Goal: Task Accomplishment & Management: Manage account settings

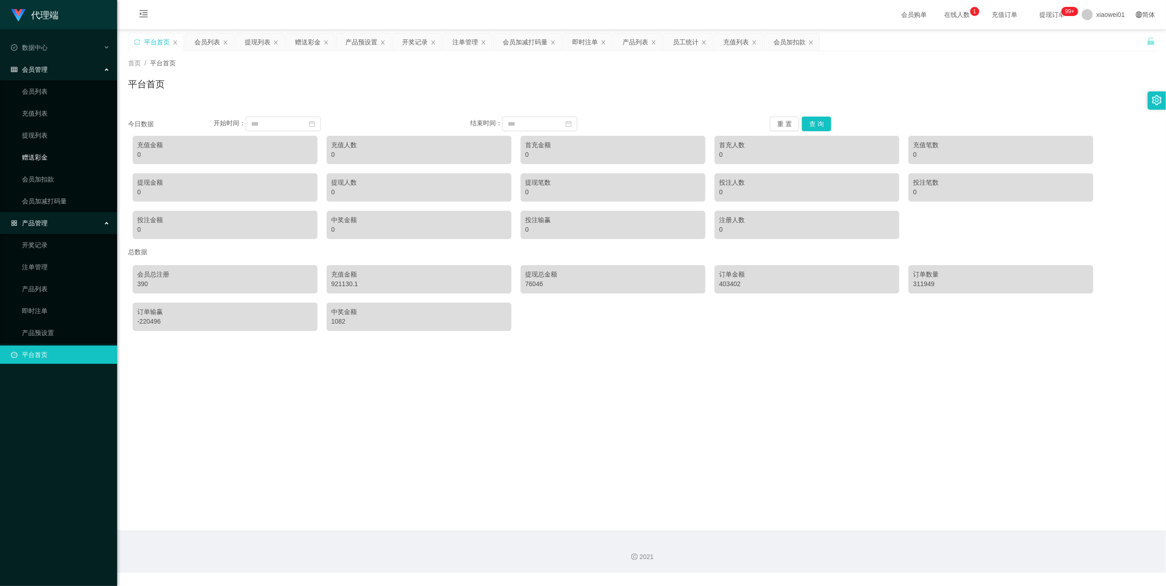
click at [39, 153] on link "赠送彩金" at bounding box center [66, 157] width 88 height 18
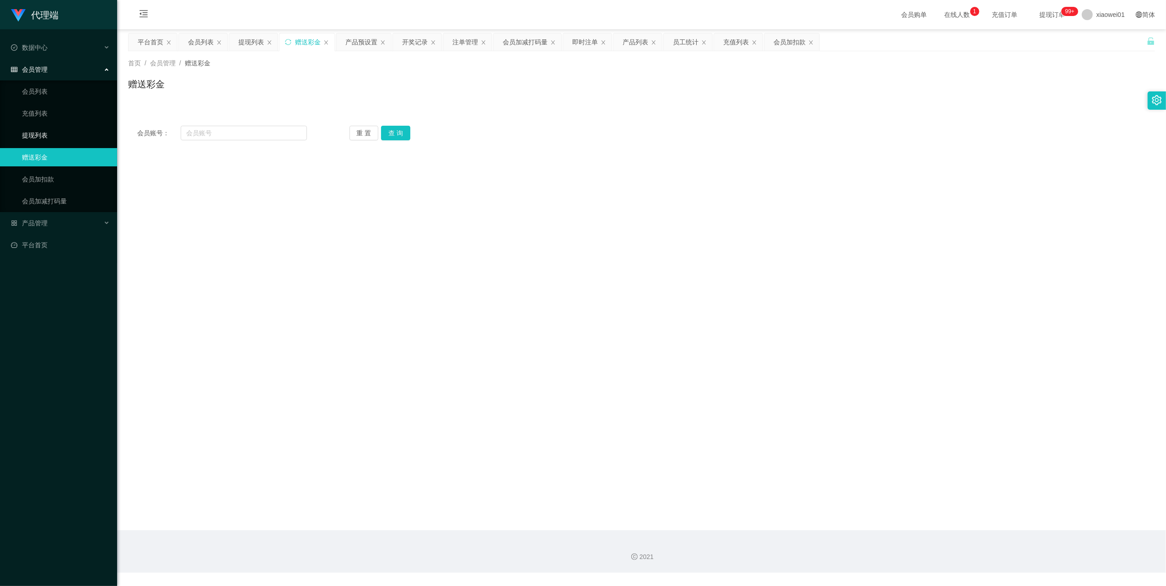
click at [49, 129] on link "提现列表" at bounding box center [66, 135] width 88 height 18
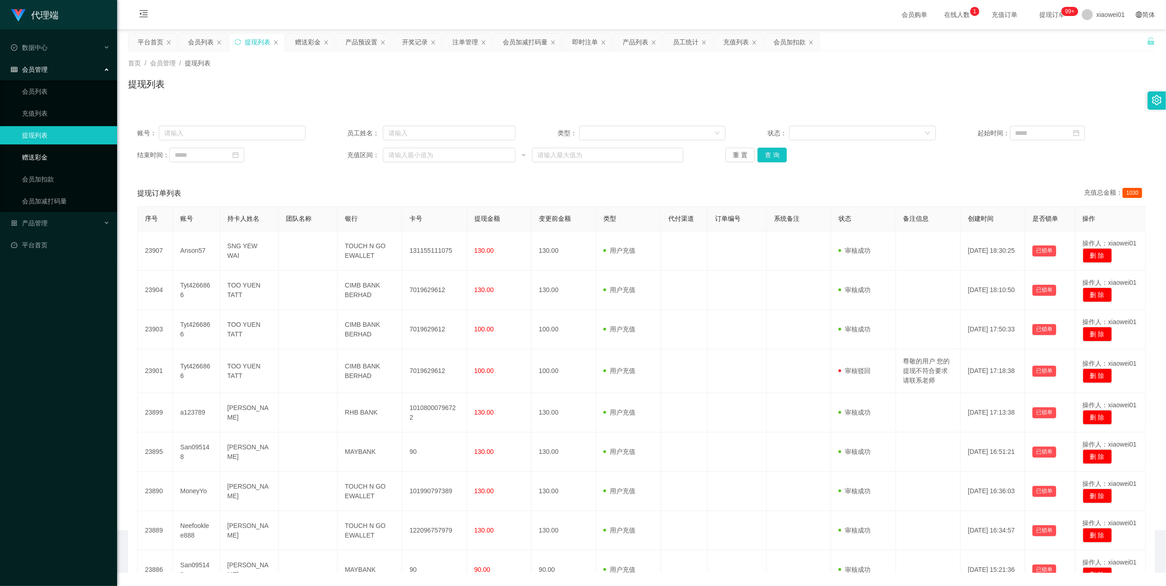
drag, startPoint x: 42, startPoint y: 152, endPoint x: 84, endPoint y: 153, distance: 42.1
click at [42, 152] on link "赠送彩金" at bounding box center [66, 157] width 88 height 18
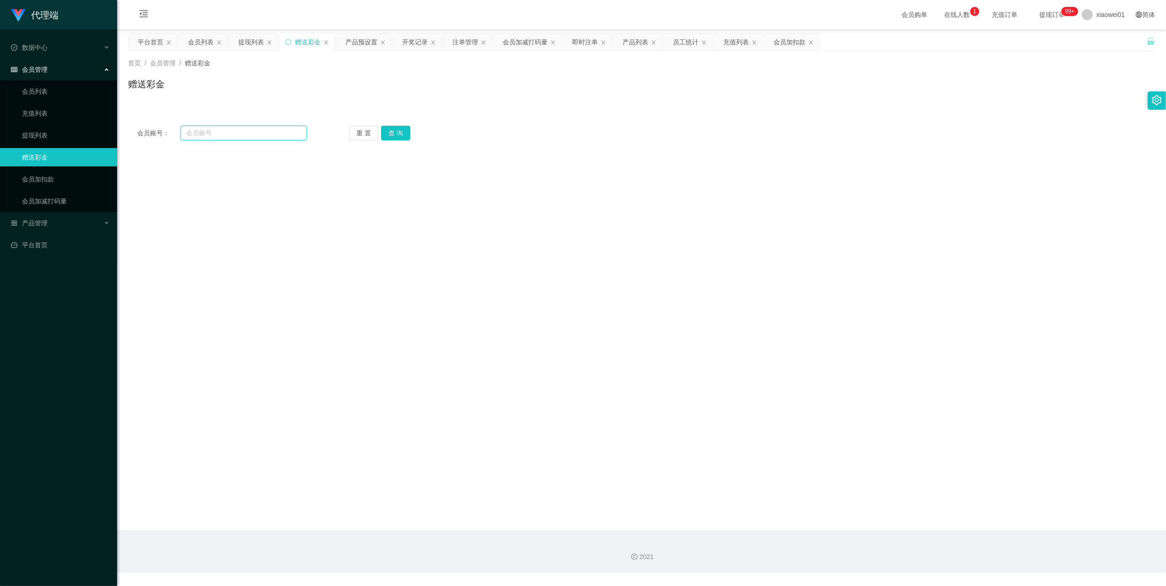
click at [207, 136] on input "text" at bounding box center [244, 133] width 126 height 15
paste input "Sin8888"
type input "Sin8888"
drag, startPoint x: 399, startPoint y: 136, endPoint x: 437, endPoint y: 108, distance: 47.2
click at [399, 136] on button "查 询" at bounding box center [395, 133] width 29 height 15
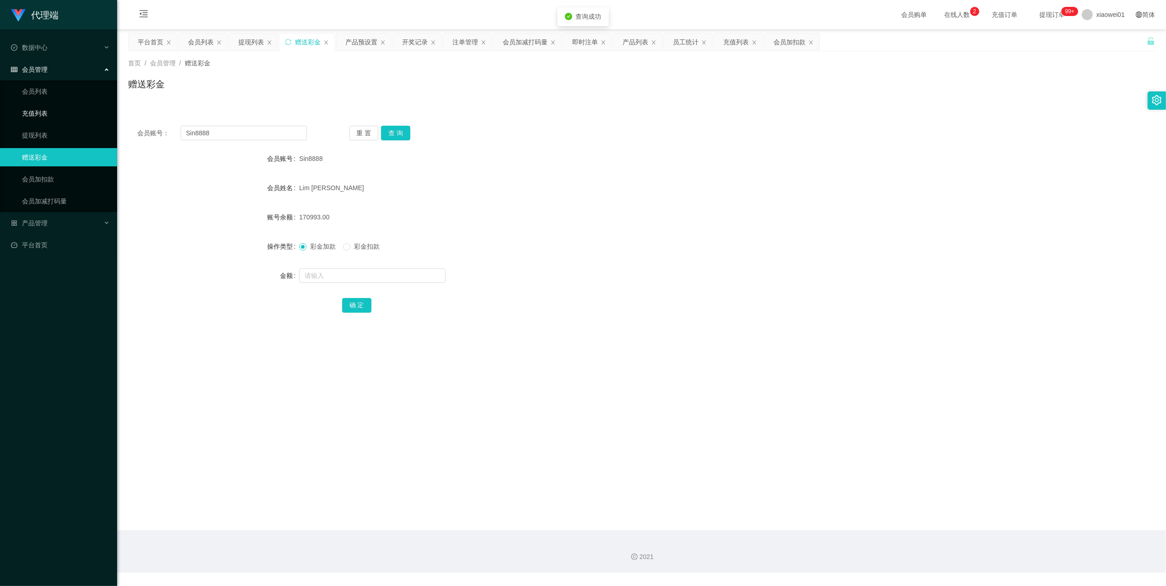
click at [30, 112] on link "充值列表" at bounding box center [66, 113] width 88 height 18
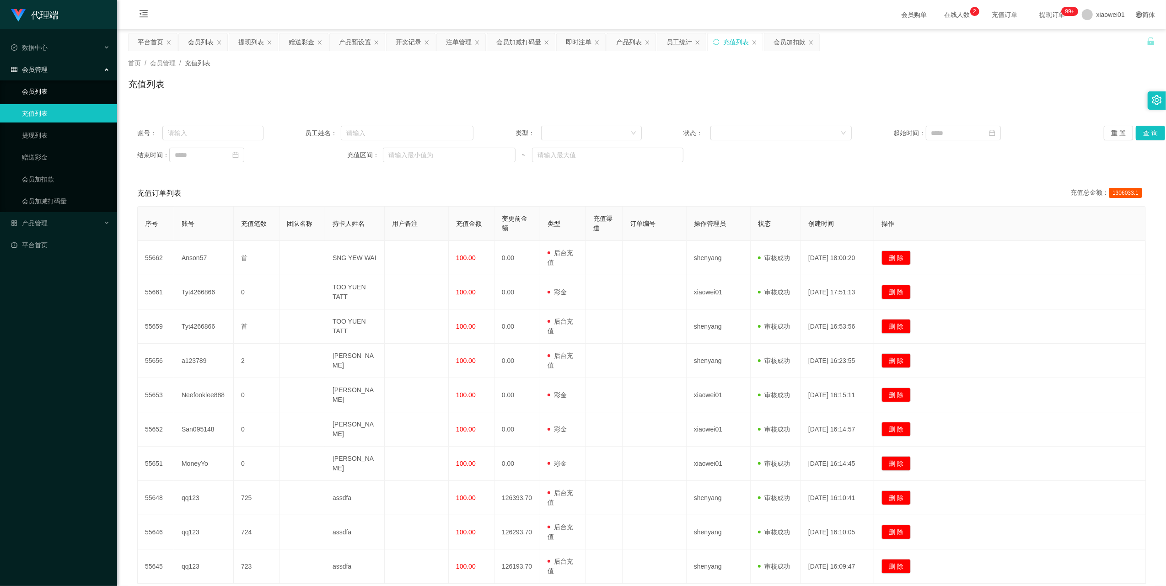
click at [37, 86] on link "会员列表" at bounding box center [66, 91] width 88 height 18
